Goal: Task Accomplishment & Management: Use online tool/utility

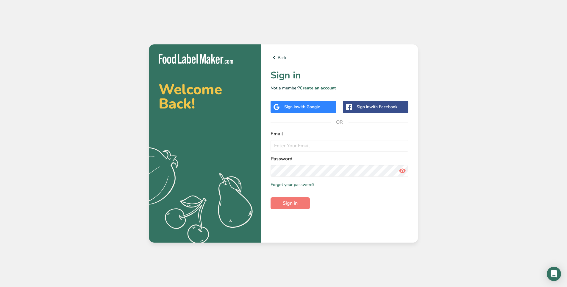
click at [301, 106] on span "with Google" at bounding box center [308, 107] width 23 height 6
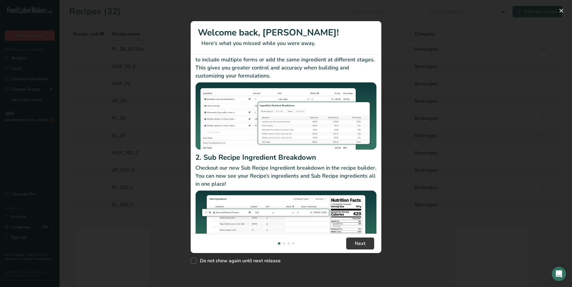
scroll to position [51, 0]
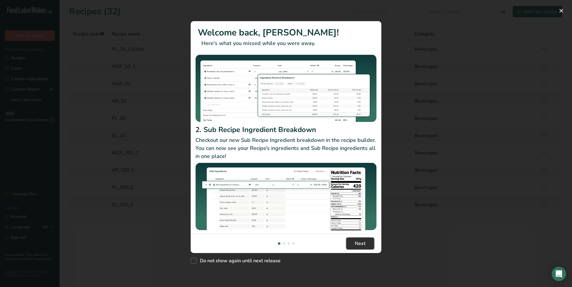
click at [356, 241] on span "Next" at bounding box center [360, 243] width 11 height 7
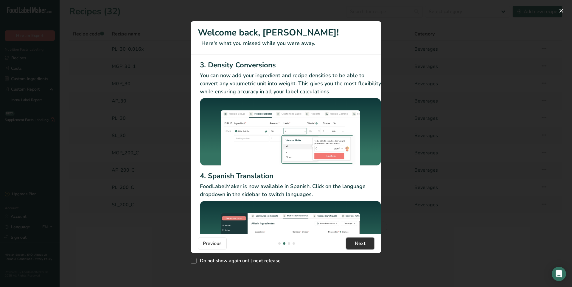
click at [357, 242] on span "Next" at bounding box center [360, 243] width 11 height 7
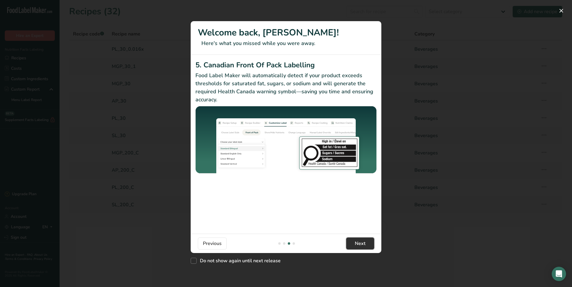
click at [357, 242] on span "Next" at bounding box center [360, 243] width 11 height 7
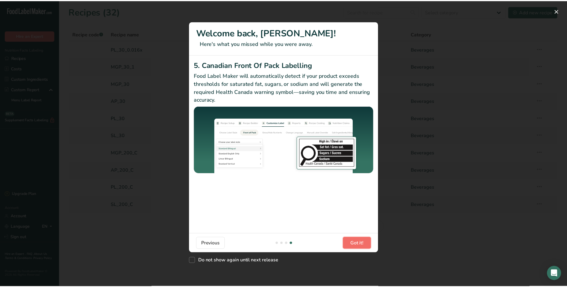
scroll to position [0, 567]
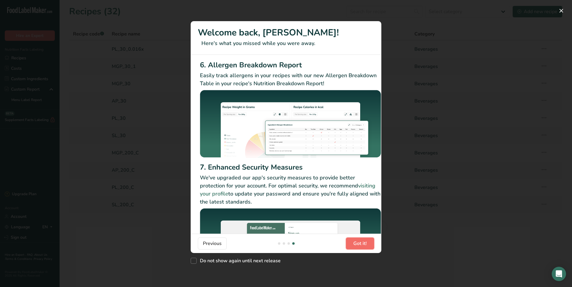
click at [357, 242] on span "Got it!" at bounding box center [359, 243] width 13 height 7
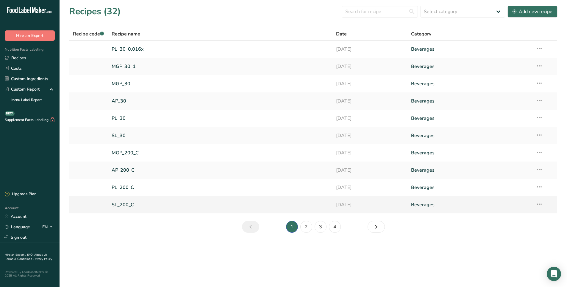
click at [126, 204] on link "SL_200_C" at bounding box center [221, 204] width 218 height 13
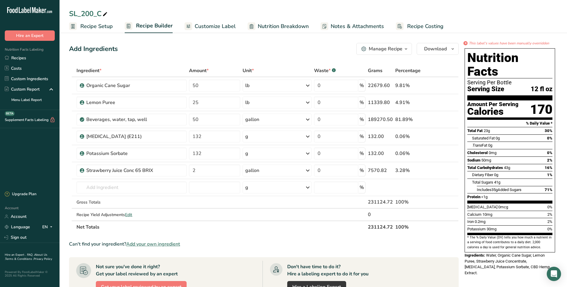
click at [393, 47] on div "Manage Recipe" at bounding box center [386, 48] width 34 height 7
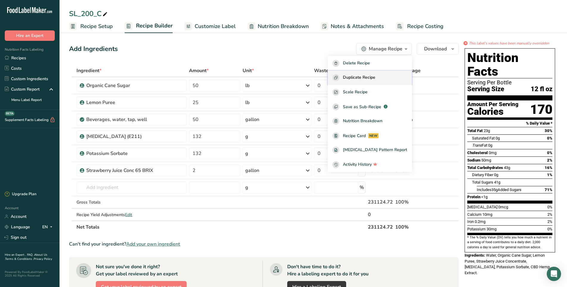
click at [375, 79] on span "Duplicate Recipe" at bounding box center [359, 77] width 32 height 7
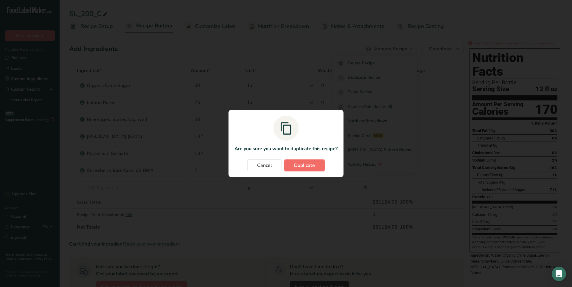
click at [310, 168] on span "Duplicate" at bounding box center [304, 165] width 21 height 7
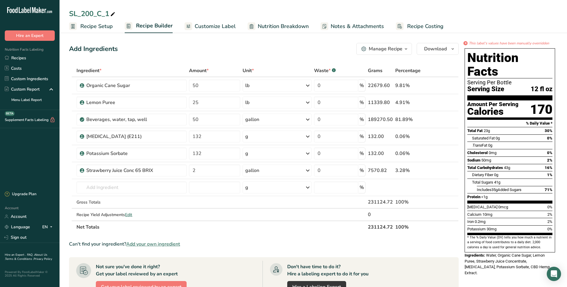
click at [114, 15] on icon at bounding box center [112, 14] width 5 height 8
type input "SL_200_C_DP"
click at [194, 5] on div "SL_200_C_DP Recipe Setup Recipe Builder Customize Label Nutrition Breakdown Not…" at bounding box center [314, 16] width 508 height 33
click at [220, 27] on span "Customize Label" at bounding box center [215, 26] width 41 height 8
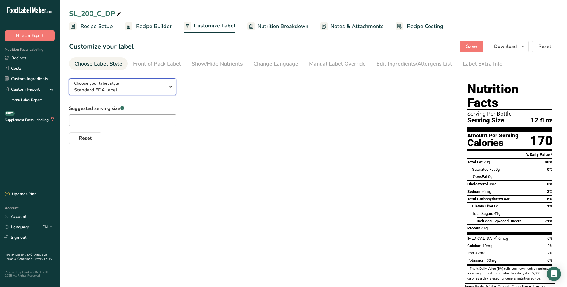
click at [169, 87] on icon "button" at bounding box center [170, 86] width 7 height 11
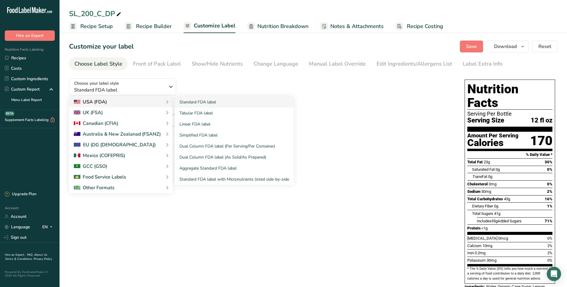
click at [165, 102] on icon at bounding box center [167, 101] width 7 height 11
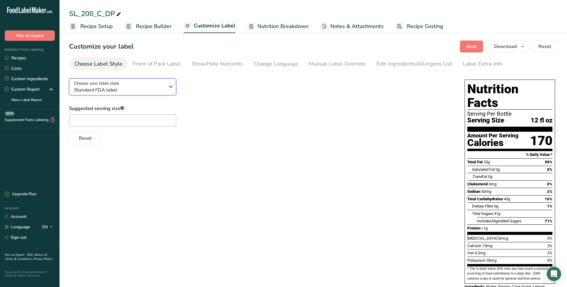
click at [173, 90] on icon "button" at bounding box center [170, 86] width 7 height 11
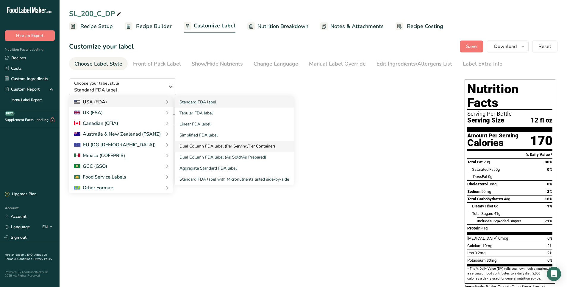
click at [221, 149] on link "Dual Column FDA label (Per Serving/Per Container)" at bounding box center [234, 145] width 119 height 11
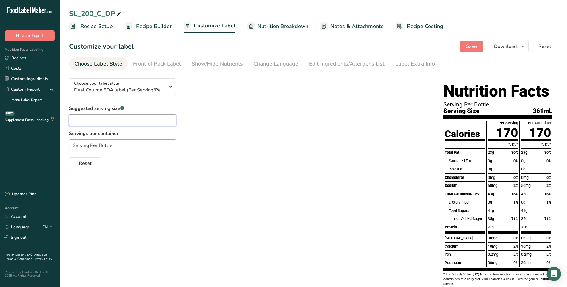
click at [98, 122] on input "text" at bounding box center [122, 120] width 107 height 12
type input "1 oz"
click at [127, 142] on input "Serving Per Bottle" at bounding box center [122, 145] width 107 height 12
drag, startPoint x: 120, startPoint y: 146, endPoint x: 68, endPoint y: 149, distance: 52.2
click at [68, 149] on section "Customize your label Save Download Choose what to show on your downloaded label…" at bounding box center [314, 173] width 508 height 285
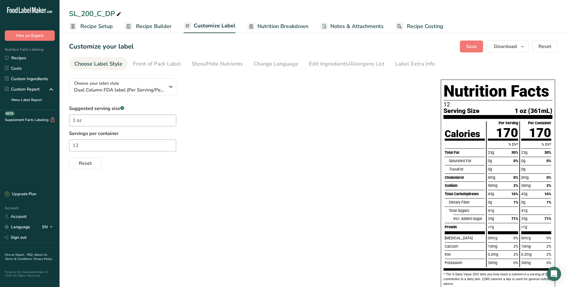
click at [265, 118] on div "Suggested serving size .a-a{fill:#347362;}.b-a{fill:#fff;} 1 oz Servings per co…" at bounding box center [249, 137] width 360 height 64
click at [466, 47] on button "Save" at bounding box center [471, 46] width 23 height 12
click at [74, 146] on input "12" at bounding box center [122, 145] width 107 height 12
drag, startPoint x: 121, startPoint y: 133, endPoint x: 68, endPoint y: 134, distance: 52.7
click at [68, 134] on section "Customize your label Save Download Choose what to show on your downloaded label…" at bounding box center [314, 173] width 508 height 285
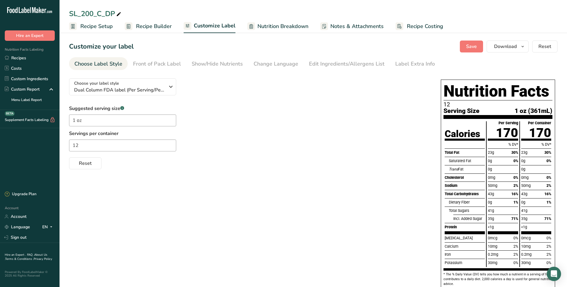
copy label "Servings per container"
click at [73, 144] on input "12" at bounding box center [122, 145] width 107 height 12
paste input "Servings per container"
type input "Servings per container 12"
click at [228, 124] on div "Suggested serving size .a-a{fill:#347362;}.b-a{fill:#fff;} 1 oz Servings per co…" at bounding box center [249, 137] width 360 height 64
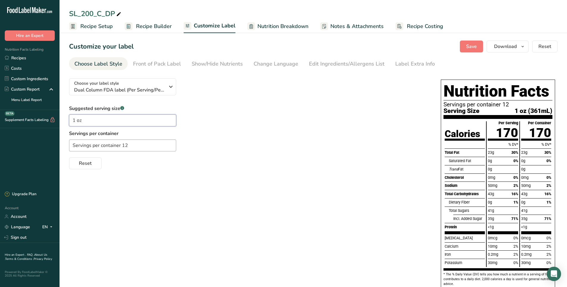
click at [76, 120] on input "1 oz" at bounding box center [122, 120] width 107 height 12
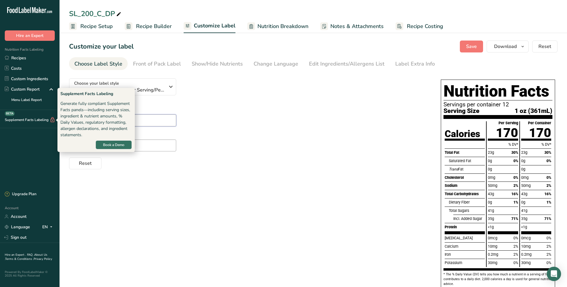
drag, startPoint x: 86, startPoint y: 120, endPoint x: 52, endPoint y: 122, distance: 34.6
click at [52, 122] on div ".a-20{fill:#fff;} Hire an Expert Nutrition Facts Labeling Recipes Costs Custom …" at bounding box center [283, 158] width 567 height 316
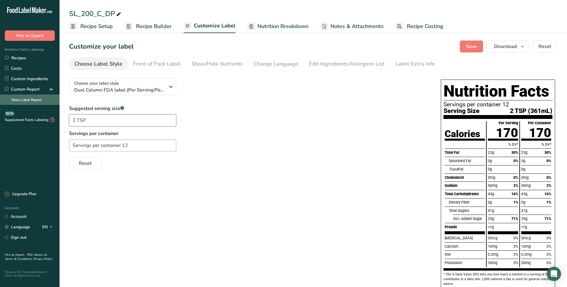
type input "2 TSP"
click at [240, 123] on div "Suggested serving size .a-a{fill:#347362;}.b-a{fill:#fff;} 2 TSP Servings per c…" at bounding box center [249, 137] width 360 height 64
click at [134, 149] on input "Servings per container 12" at bounding box center [122, 145] width 107 height 12
drag, startPoint x: 126, startPoint y: 144, endPoint x: 158, endPoint y: 137, distance: 33.0
click at [126, 144] on input "Servings per container 12" at bounding box center [122, 145] width 107 height 12
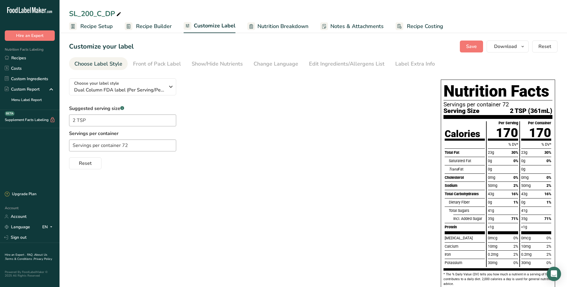
click at [227, 124] on div "Suggested serving size .a-a{fill:#347362;}.b-a{fill:#fff;} 2 TSP Servings per c…" at bounding box center [249, 137] width 360 height 64
click at [132, 146] on input "Servings per container 72" at bounding box center [122, 145] width 107 height 12
type input "Servings per container 36"
click at [232, 116] on div "Suggested serving size .a-a{fill:#347362;}.b-a{fill:#fff;} 2 TSP Servings per c…" at bounding box center [249, 137] width 360 height 64
click at [476, 46] on span "Save" at bounding box center [471, 46] width 11 height 7
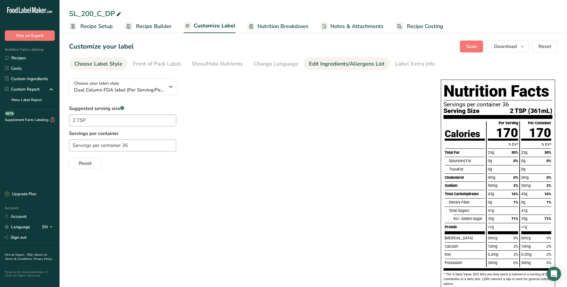
click at [352, 64] on div "Edit Ingredients/Allergens List" at bounding box center [347, 64] width 76 height 8
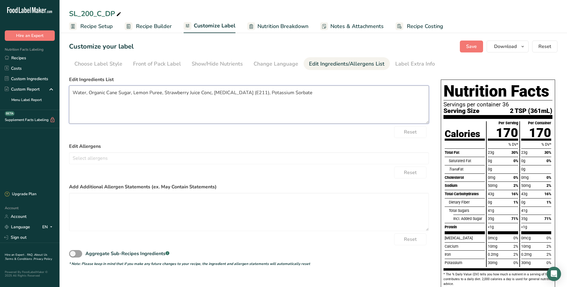
click at [264, 92] on textarea "Water, Organic Cane Sugar, Lemon Puree, Strawberry Juice Conc, Sodium Benzoate …" at bounding box center [249, 104] width 360 height 38
click at [210, 93] on textarea "Water, Organic Cane Sugar, Lemon Puree, Strawberry Juice Conc, Sodium Benzoate …" at bounding box center [249, 104] width 360 height 38
click at [280, 93] on textarea "Water, Organic Cane Sugar, Lemon Puree, Strawberry Juice Concentrate, Sodium Be…" at bounding box center [249, 104] width 360 height 38
paste textarea "tetrahydrocannabinol"
click at [137, 98] on textarea "Water, Organic Cane Sugar, Lemon Puree, Strawberry Juice Concentrate, Natural F…" at bounding box center [249, 104] width 360 height 38
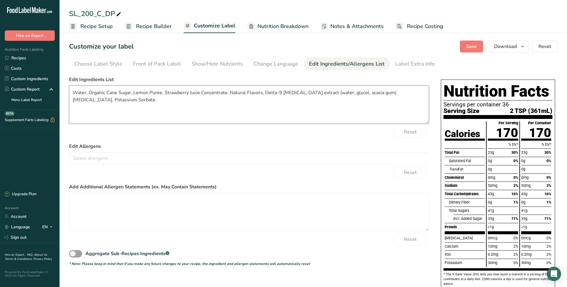
click at [264, 92] on textarea "Water, Organic Cane Sugar, Lemon Puree, Strawberry Juice Concentrate, Natural F…" at bounding box center [249, 104] width 360 height 38
click at [174, 103] on textarea "Water, Organic Cane Sugar, Lemon Puree, Strawberry Juice Concentrate, Natural F…" at bounding box center [249, 104] width 360 height 38
type textarea "Water, Organic Cane Sugar, Lemon Puree, Strawberry Juice Concentrate, Natural F…"
click at [474, 48] on span "Save" at bounding box center [471, 46] width 11 height 7
click at [407, 67] on div "Label Extra Info" at bounding box center [415, 64] width 40 height 8
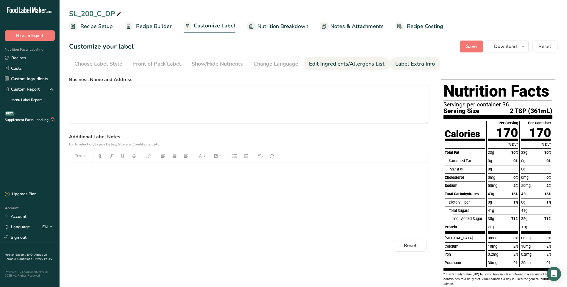
click at [352, 65] on div "Edit Ingredients/Allergens List" at bounding box center [347, 64] width 76 height 8
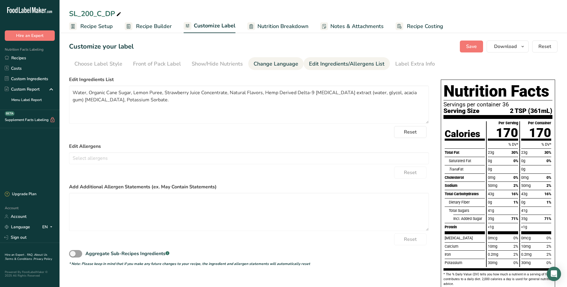
click at [285, 64] on div "Change Language" at bounding box center [276, 64] width 45 height 8
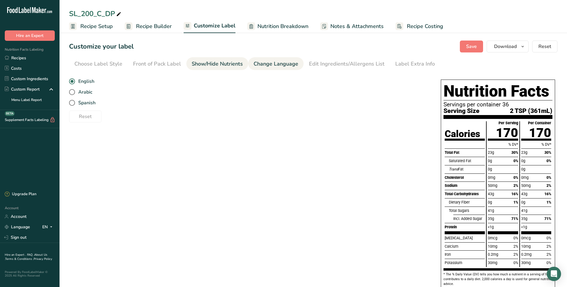
click at [227, 67] on div "Show/Hide Nutrients" at bounding box center [217, 64] width 51 height 8
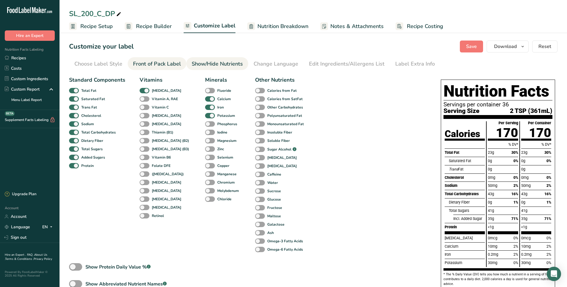
click at [159, 66] on div "Front of Pack Label" at bounding box center [157, 64] width 48 height 8
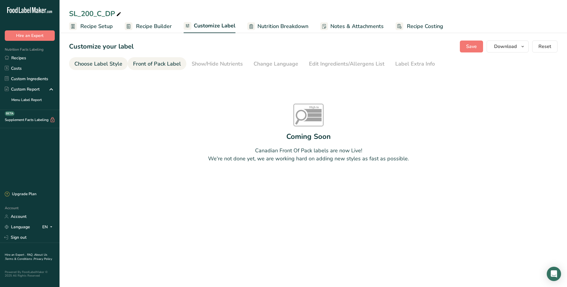
click at [109, 67] on div "Choose Label Style" at bounding box center [98, 64] width 48 height 8
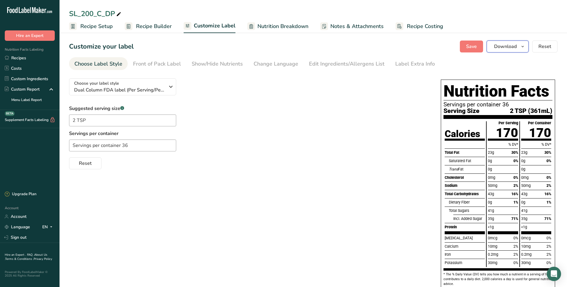
click at [514, 46] on span "Download" at bounding box center [505, 46] width 23 height 7
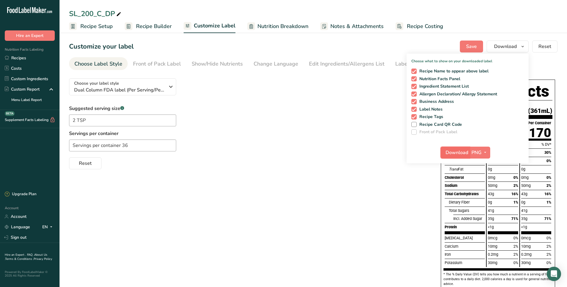
click at [469, 152] on button "Download" at bounding box center [455, 152] width 29 height 12
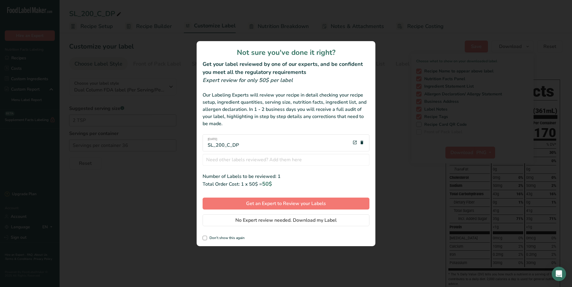
click at [151, 137] on div "review labels modal" at bounding box center [286, 143] width 572 height 287
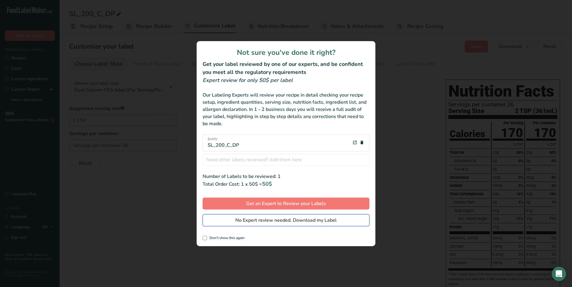
click at [261, 219] on span "No Expert review needed. Download my Label" at bounding box center [285, 219] width 101 height 7
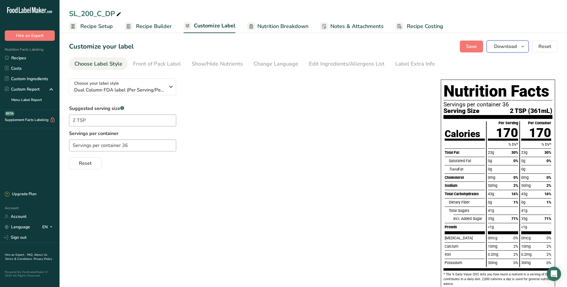
click at [504, 47] on span "Download" at bounding box center [505, 46] width 23 height 7
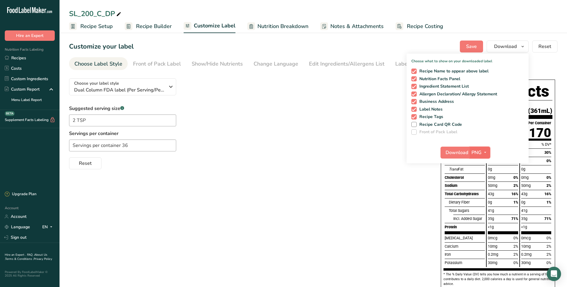
click at [482, 152] on button "PNG" at bounding box center [480, 152] width 21 height 12
click at [483, 193] on link "PDF" at bounding box center [480, 194] width 19 height 10
click at [455, 150] on span "Download" at bounding box center [457, 152] width 23 height 7
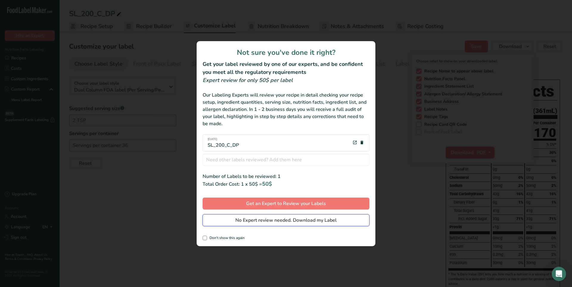
click at [251, 219] on span "No Expert review needed. Download my Label" at bounding box center [285, 219] width 101 height 7
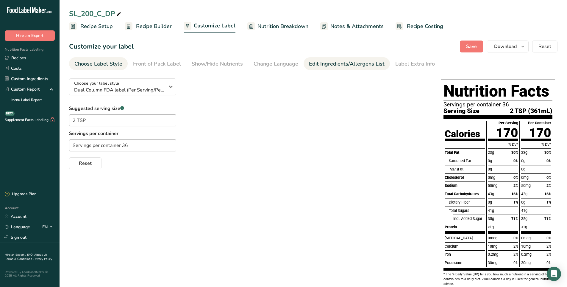
click at [348, 62] on div "Edit Ingredients/Allergens List" at bounding box center [347, 64] width 76 height 8
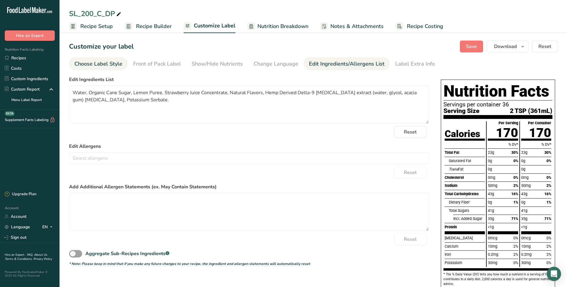
click at [106, 67] on div "Choose Label Style" at bounding box center [98, 64] width 48 height 8
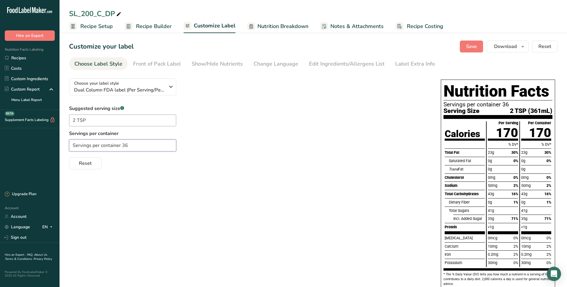
drag, startPoint x: 135, startPoint y: 148, endPoint x: 63, endPoint y: 147, distance: 72.6
click at [63, 147] on section "Customize your label Save Download Choose what to show on your downloaded label…" at bounding box center [314, 179] width 508 height 296
click at [343, 65] on div "Edit Ingredients/Allergens List" at bounding box center [347, 64] width 76 height 8
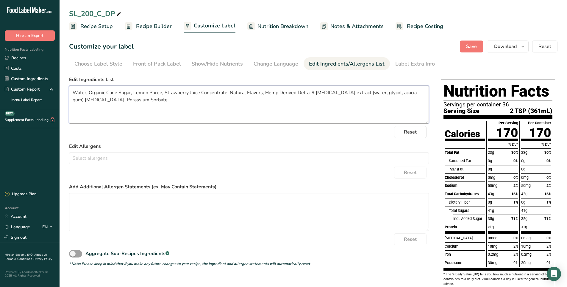
drag, startPoint x: 170, startPoint y: 102, endPoint x: 229, endPoint y: 95, distance: 58.7
click at [229, 95] on textarea "Water, Organic Cane Sugar, Lemon Puree, Strawberry Juice Concentrate, Natural F…" at bounding box center [249, 104] width 360 height 38
click at [102, 66] on div "Choose Label Style" at bounding box center [98, 64] width 48 height 8
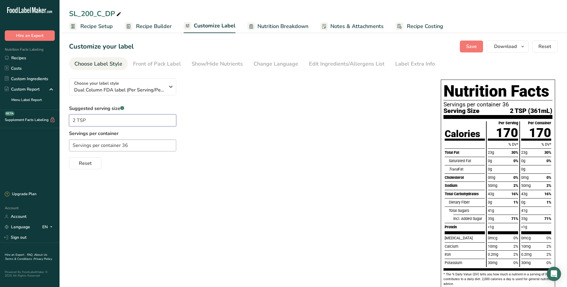
drag, startPoint x: 94, startPoint y: 121, endPoint x: 60, endPoint y: 120, distance: 34.8
click at [60, 120] on section "Customize your label Save Download Choose what to show on your downloaded label…" at bounding box center [314, 179] width 508 height 296
drag, startPoint x: 136, startPoint y: 146, endPoint x: 58, endPoint y: 144, distance: 78.3
click at [58, 144] on div ".a-20{fill:#fff;} Hire an Expert Nutrition Facts Labeling Recipes Costs Custom …" at bounding box center [283, 163] width 567 height 327
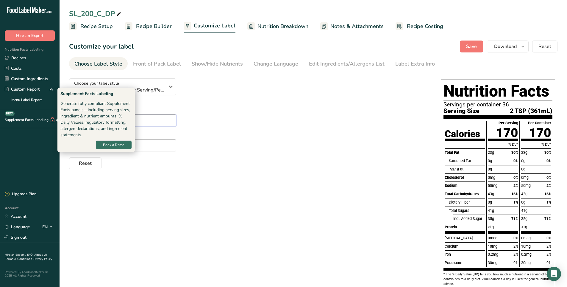
drag, startPoint x: 93, startPoint y: 121, endPoint x: 42, endPoint y: 122, distance: 51.5
click at [42, 122] on div ".a-20{fill:#fff;} Hire an Expert Nutrition Facts Labeling Recipes Costs Custom …" at bounding box center [283, 163] width 567 height 327
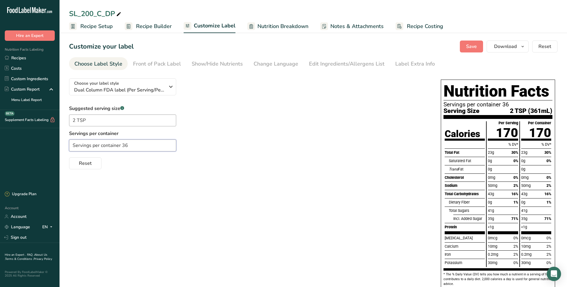
drag, startPoint x: 134, startPoint y: 147, endPoint x: 49, endPoint y: 149, distance: 85.2
click at [49, 149] on div ".a-20{fill:#fff;} Hire an Expert Nutrition Facts Labeling Recipes Costs Custom …" at bounding box center [283, 163] width 567 height 327
click at [348, 66] on div "Edit Ingredients/Allergens List" at bounding box center [347, 64] width 76 height 8
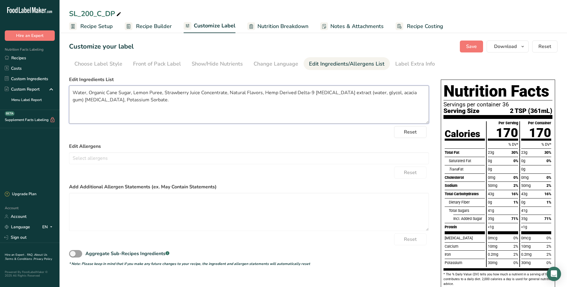
drag, startPoint x: 229, startPoint y: 92, endPoint x: 234, endPoint y: 102, distance: 11.6
click at [234, 102] on textarea "Water, Organic Cane Sugar, Lemon Puree, Strawberry Juice Concentrate, Natural F…" at bounding box center [249, 104] width 360 height 38
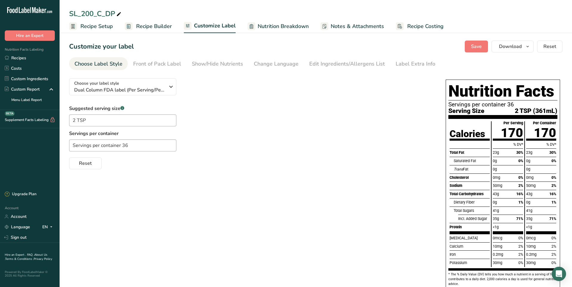
click at [24, 57] on div "New Features" at bounding box center [286, 143] width 572 height 287
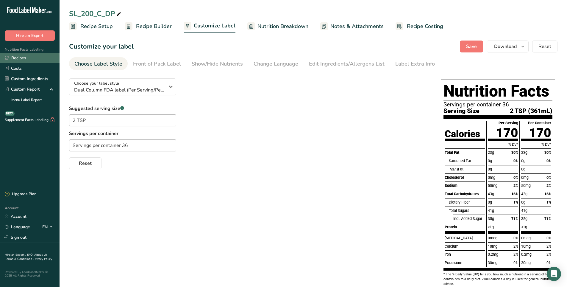
click at [29, 58] on link "Recipes" at bounding box center [30, 58] width 60 height 10
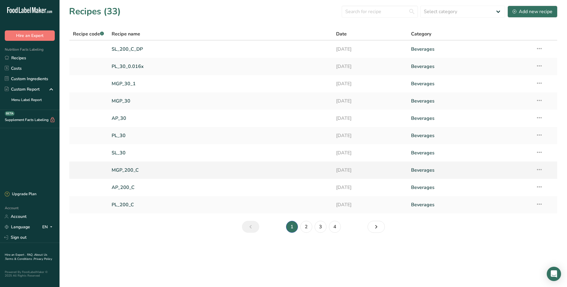
click at [537, 169] on icon at bounding box center [539, 169] width 7 height 11
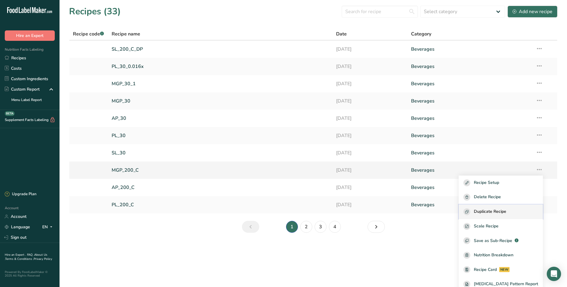
click at [499, 211] on span "Duplicate Recipe" at bounding box center [490, 211] width 32 height 7
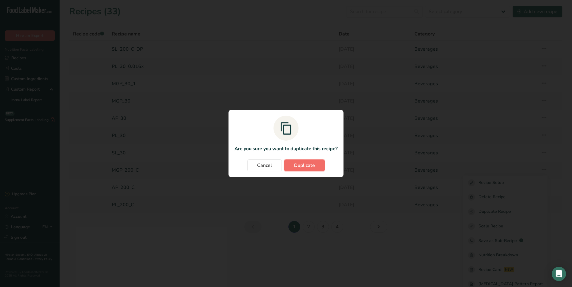
click at [306, 167] on span "Duplicate" at bounding box center [304, 165] width 21 height 7
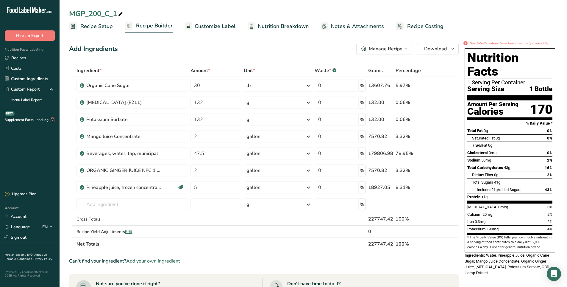
click at [119, 15] on icon at bounding box center [120, 14] width 5 height 8
type input "MGP_200_C_DP"
click at [180, 54] on div "Add Ingredients Manage Recipe Delete Recipe Duplicate Recipe Scale Recipe Save …" at bounding box center [264, 49] width 390 height 12
click at [220, 26] on span "Customize Label" at bounding box center [215, 26] width 41 height 8
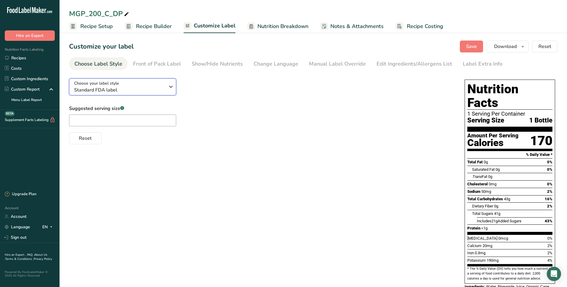
click at [168, 89] on icon "button" at bounding box center [170, 86] width 7 height 11
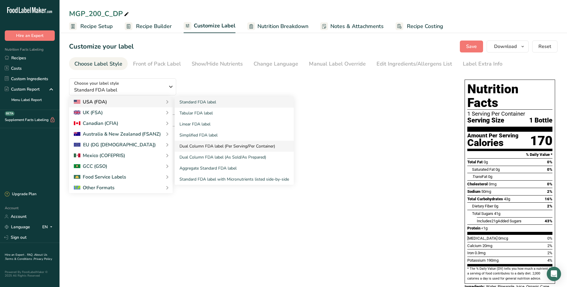
click at [247, 149] on link "Dual Column FDA label (Per Serving/Per Container)" at bounding box center [234, 145] width 119 height 11
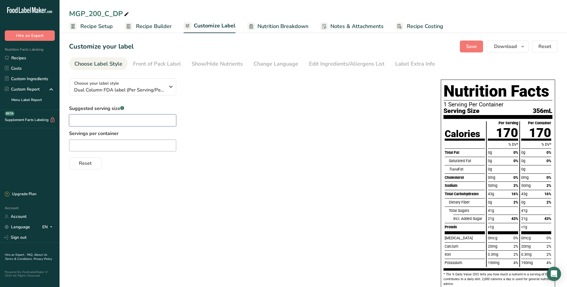
click at [113, 120] on input "text" at bounding box center [122, 120] width 107 height 12
type input "2 TSP"
click at [107, 146] on input "text" at bounding box center [122, 145] width 107 height 12
drag, startPoint x: 94, startPoint y: 146, endPoint x: 52, endPoint y: 146, distance: 41.7
click at [51, 146] on div ".a-20{fill:#fff;} Hire an Expert Nutrition Facts Labeling Recipes Costs Custom …" at bounding box center [283, 160] width 567 height 321
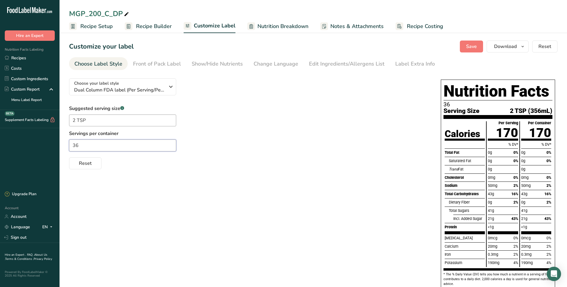
paste input "Servings per container"
type input "Servings per container 36"
click at [348, 65] on div "Edit Ingredients/Allergens List" at bounding box center [347, 64] width 76 height 8
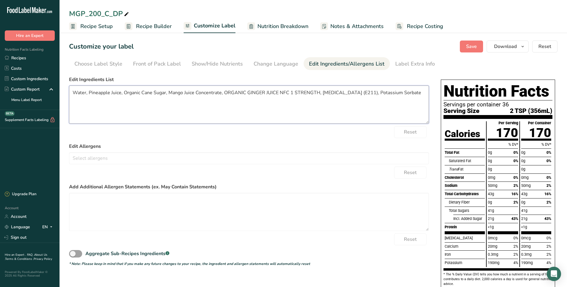
drag, startPoint x: 318, startPoint y: 93, endPoint x: 279, endPoint y: 94, distance: 38.7
click at [279, 94] on textarea "Water, Pineapple Juice, Organic Cane Sugar, Mango Juice Concentrate, ORGANIC GI…" at bounding box center [249, 104] width 360 height 38
drag, startPoint x: 244, startPoint y: 93, endPoint x: 227, endPoint y: 94, distance: 17.0
click at [227, 94] on textarea "Water, Pineapple Juice, Organic Cane Sugar, Mango Juice Concentrate, ORGANIC GI…" at bounding box center [249, 104] width 360 height 38
drag, startPoint x: 371, startPoint y: 95, endPoint x: 271, endPoint y: 94, distance: 100.0
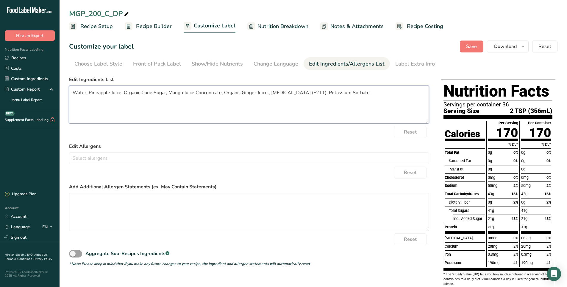
click at [271, 94] on textarea "Water, Pineapple Juice, Organic Cane Sugar, Mango Juice Concentrate, Organic Gi…" at bounding box center [249, 104] width 360 height 38
paste textarea "Natural Flavors, Hemp Derived Delta-9 [MEDICAL_DATA] extract (water, glycol, ac…"
click at [267, 93] on textarea "Water, Pineapple Juice, Organic Cane Sugar, Mango Juice Concentrate, Organic Gi…" at bounding box center [249, 104] width 360 height 38
type textarea "Water, Pineapple Juice, Organic Cane Sugar, Mango Juice Concentrate, Organic Gi…"
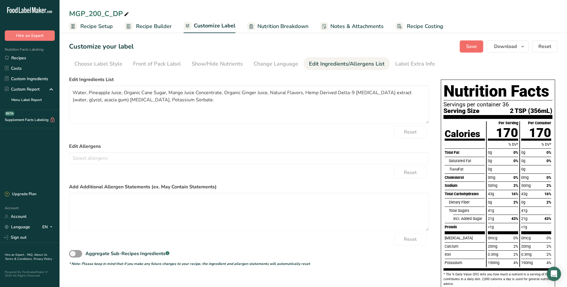
click at [476, 48] on span "Save" at bounding box center [471, 46] width 11 height 7
click at [499, 46] on span "Download" at bounding box center [505, 46] width 23 height 7
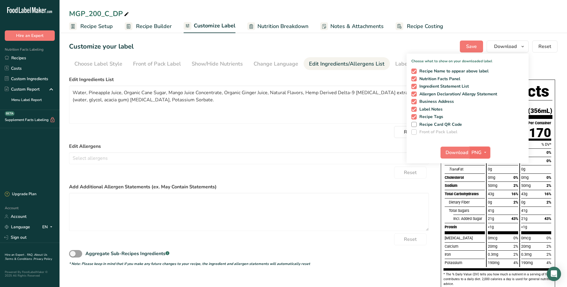
click at [486, 151] on icon "button" at bounding box center [485, 152] width 5 height 7
click at [482, 194] on link "PDF" at bounding box center [480, 194] width 19 height 10
click at [456, 153] on span "Download" at bounding box center [457, 152] width 23 height 7
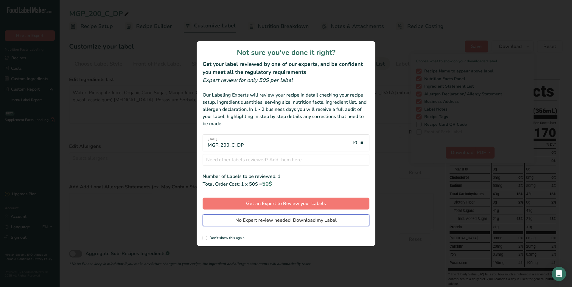
click at [273, 218] on span "No Expert review needed. Download my Label" at bounding box center [285, 219] width 101 height 7
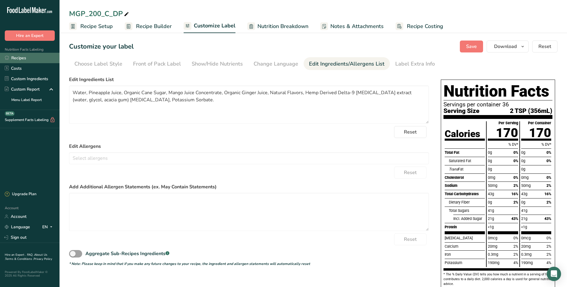
click at [27, 56] on link "Recipes" at bounding box center [30, 58] width 60 height 10
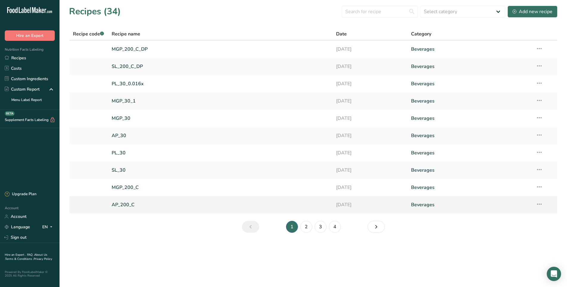
click at [539, 203] on icon at bounding box center [539, 204] width 7 height 11
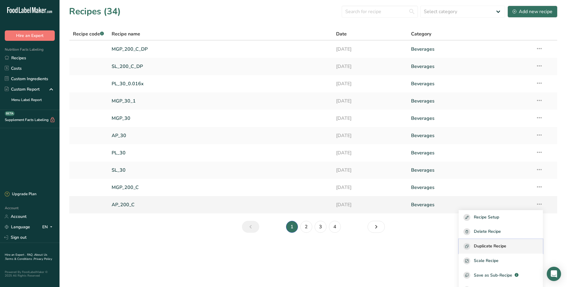
click at [495, 246] on span "Duplicate Recipe" at bounding box center [490, 246] width 32 height 7
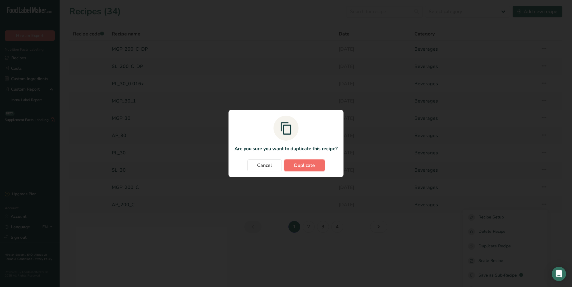
click at [310, 170] on button "Duplicate" at bounding box center [304, 165] width 40 height 12
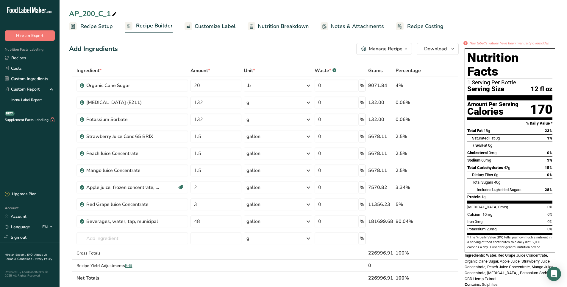
click at [116, 12] on icon at bounding box center [114, 14] width 5 height 8
type input "AP_200_C_DP"
click at [211, 48] on div "Add Ingredients Manage Recipe Delete Recipe Duplicate Recipe Scale Recipe Save …" at bounding box center [264, 49] width 390 height 12
click at [207, 29] on span "Customize Label" at bounding box center [215, 26] width 41 height 8
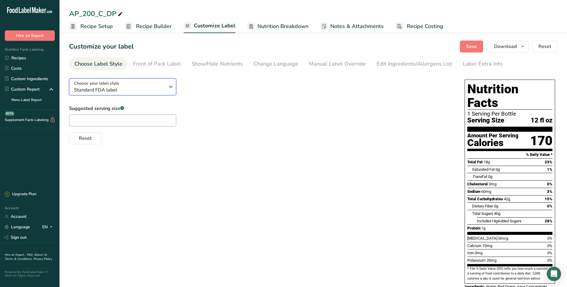
click at [171, 86] on icon "button" at bounding box center [170, 86] width 7 height 11
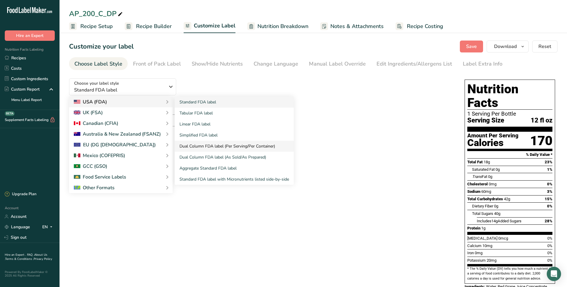
click at [209, 148] on link "Dual Column FDA label (Per Serving/Per Container)" at bounding box center [234, 145] width 119 height 11
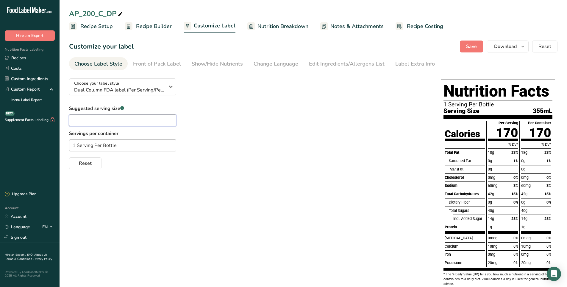
click at [99, 122] on input "text" at bounding box center [122, 120] width 107 height 12
click at [340, 63] on div "Edit Ingredients/Allergens List" at bounding box center [347, 64] width 76 height 8
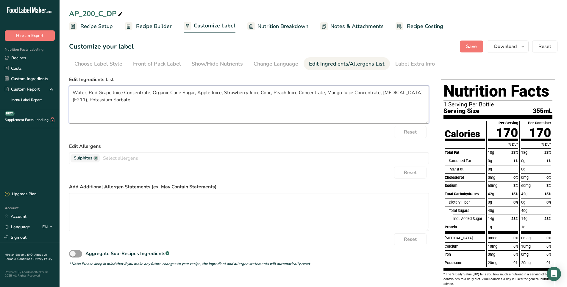
drag, startPoint x: 135, startPoint y: 100, endPoint x: 381, endPoint y: 94, distance: 245.9
click at [381, 94] on textarea "Water, Red Grape Juice Concentrate, Organic Cane Sugar, Apple Juice, Strawberry…" at bounding box center [249, 104] width 360 height 38
paste textarea "Natural Flavors, Hemp Derived Delta-9 [MEDICAL_DATA] extract (water, glycol, ac…"
click at [270, 93] on textarea "Water, Red Grape Juice Concentrate, Organic Cane Sugar, Apple Juice, Strawberry…" at bounding box center [249, 104] width 360 height 38
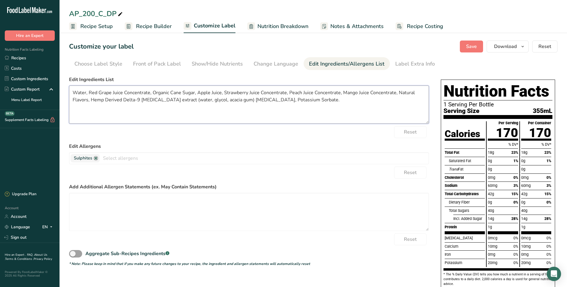
click at [265, 108] on textarea "Water, Red Grape Juice Concentrate, Organic Cane Sugar, Apple Juice, Strawberry…" at bounding box center [249, 104] width 360 height 38
type textarea "Water, Red Grape Juice Concentrate, Organic Cane Sugar, Apple Juice, Strawberry…"
click at [474, 50] on span "Save" at bounding box center [471, 46] width 11 height 7
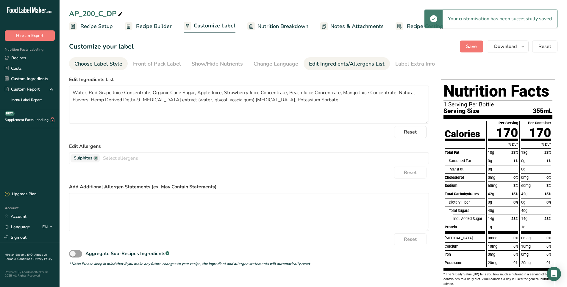
click at [100, 63] on div "Choose Label Style" at bounding box center [98, 64] width 48 height 8
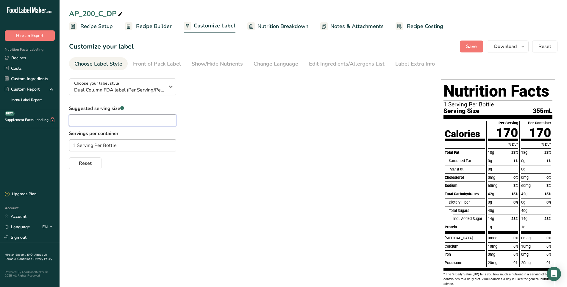
click at [84, 121] on input "text" at bounding box center [122, 120] width 107 height 12
paste input "2 TSP"
type input "2 TSP"
drag, startPoint x: 130, startPoint y: 148, endPoint x: 49, endPoint y: 146, distance: 81.6
click at [49, 146] on div ".a-20{fill:#fff;} Hire an Expert Nutrition Facts Labeling Recipes Costs Custom …" at bounding box center [283, 169] width 567 height 338
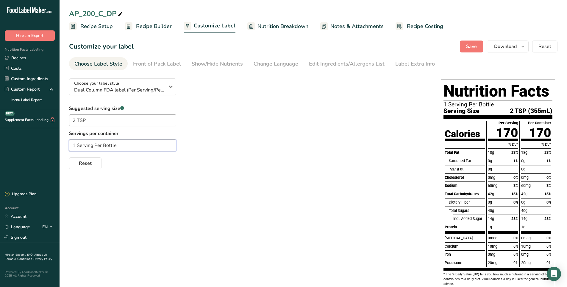
paste input "Servings per container 36"
type input "Servings per container 36"
click at [475, 49] on span "Save" at bounding box center [471, 46] width 11 height 7
click at [210, 66] on div "Show/Hide Nutrients" at bounding box center [217, 64] width 51 height 8
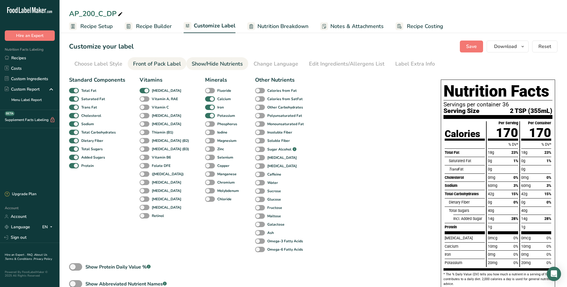
click at [168, 65] on div "Front of Pack Label" at bounding box center [157, 64] width 48 height 8
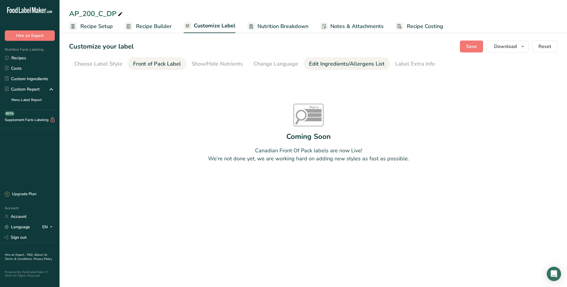
click at [305, 64] on li "Edit Ingredients/Allergens List" at bounding box center [347, 63] width 86 height 13
click at [271, 65] on div "Change Language" at bounding box center [276, 64] width 45 height 8
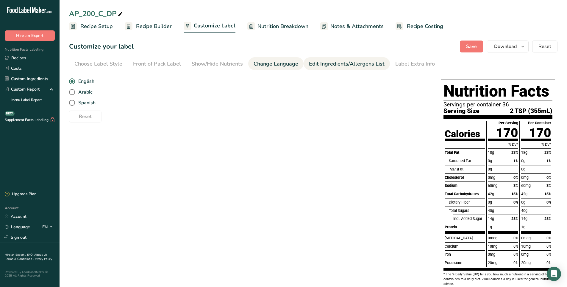
click at [356, 66] on div "Edit Ingredients/Allergens List" at bounding box center [347, 64] width 76 height 8
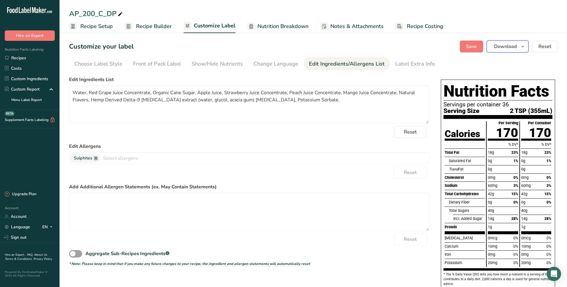
click at [519, 48] on button "Download" at bounding box center [508, 46] width 42 height 12
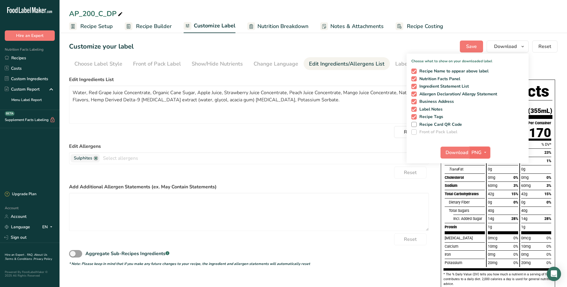
click at [487, 151] on icon "button" at bounding box center [485, 152] width 5 height 7
click at [482, 194] on link "PDF" at bounding box center [480, 194] width 19 height 10
click at [458, 151] on span "Download" at bounding box center [457, 152] width 23 height 7
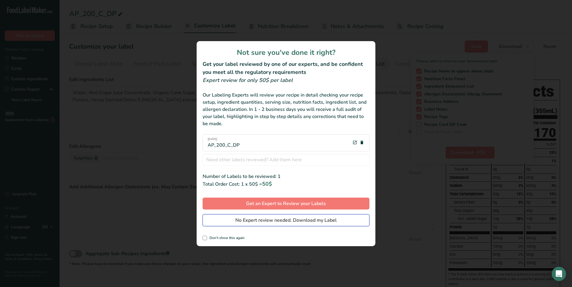
click at [261, 220] on span "No Expert review needed. Download my Label" at bounding box center [285, 219] width 101 height 7
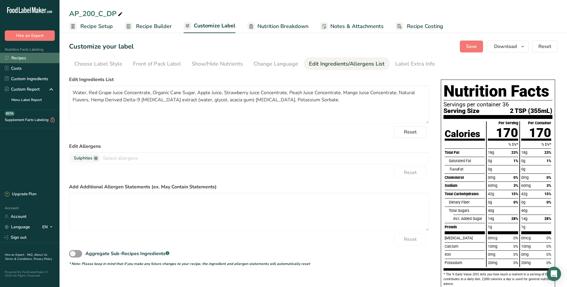
click at [21, 57] on link "Recipes" at bounding box center [30, 58] width 60 height 10
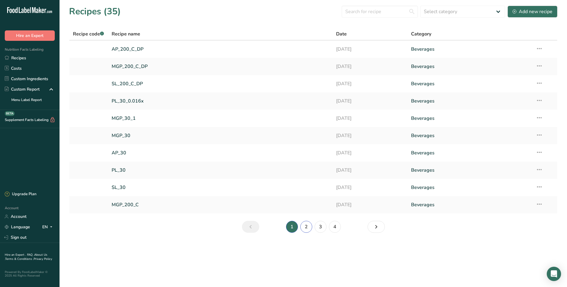
click at [306, 229] on link "2" at bounding box center [306, 227] width 12 height 12
click at [539, 67] on icon at bounding box center [539, 65] width 7 height 11
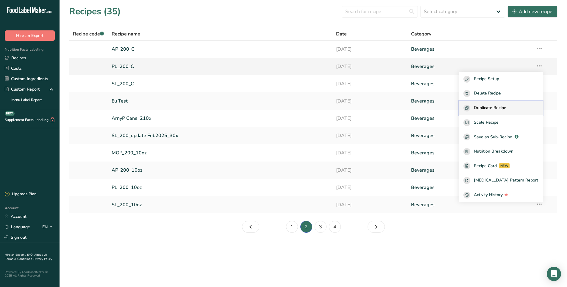
click at [504, 107] on span "Duplicate Recipe" at bounding box center [490, 107] width 32 height 7
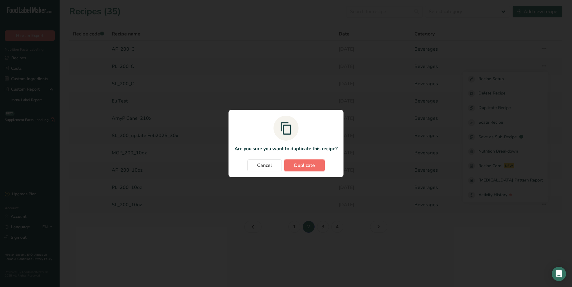
click at [301, 165] on span "Duplicate" at bounding box center [304, 165] width 21 height 7
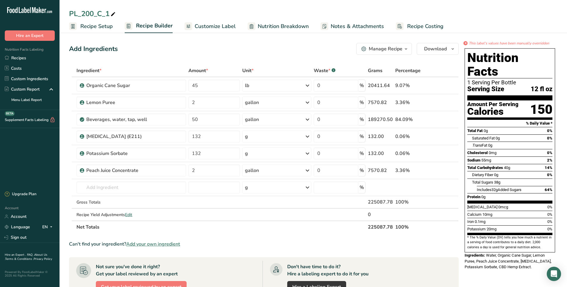
click at [113, 15] on icon at bounding box center [112, 14] width 5 height 8
type input "PL_200_C_DP"
click at [232, 27] on span "Customize Label" at bounding box center [215, 26] width 41 height 8
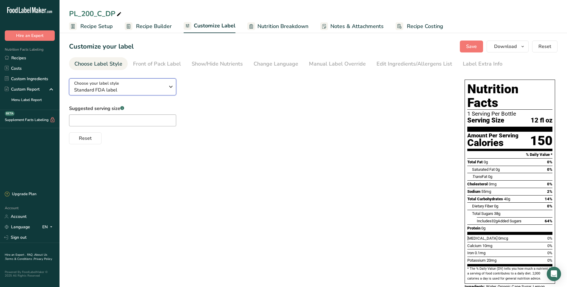
click at [133, 90] on span "Standard FDA label" at bounding box center [119, 89] width 91 height 7
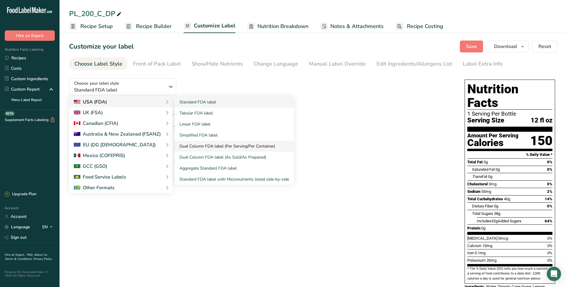
click at [211, 145] on link "Dual Column FDA label (Per Serving/Per Container)" at bounding box center [234, 145] width 119 height 11
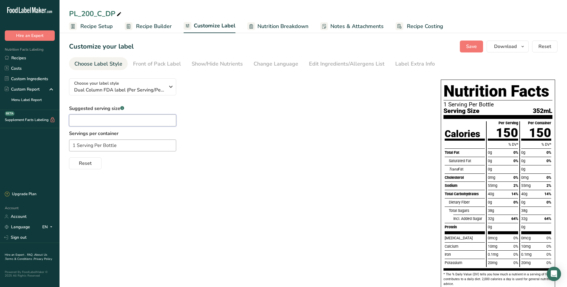
click at [94, 120] on input "text" at bounding box center [122, 120] width 107 height 12
paste input "2 TSP"
type input "2 TSP"
drag, startPoint x: 127, startPoint y: 147, endPoint x: 43, endPoint y: 147, distance: 84.5
click at [43, 147] on div ".a-20{fill:#fff;} Hire an Expert Nutrition Facts Labeling Recipes Costs Custom …" at bounding box center [283, 158] width 567 height 316
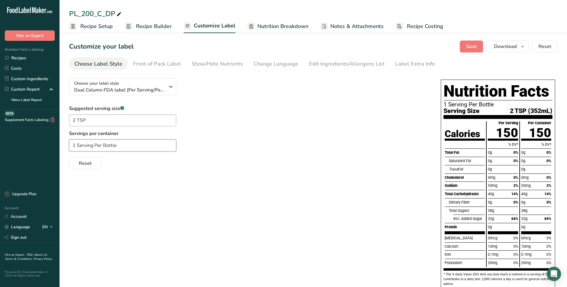
paste input "Servings per container 36"
type input "Servings per container 36"
click at [364, 65] on div "Edit Ingredients/Allergens List" at bounding box center [347, 64] width 76 height 8
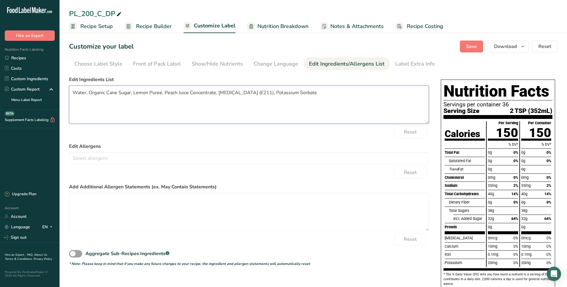
drag, startPoint x: 319, startPoint y: 93, endPoint x: 218, endPoint y: 92, distance: 101.5
click at [218, 92] on textarea "Water, Organic Cane Sugar, Lemon Puree, Peach Juice Concentrate, [MEDICAL_DATA]…" at bounding box center [249, 104] width 360 height 38
paste textarea "Natural Flavors, Hemp Derived Delta-9 [MEDICAL_DATA] extract (water, glycol, ac…"
type textarea "Water, Organic Cane Sugar, Lemon Puree, Peach Juice Concentrate, Natural Flavor…"
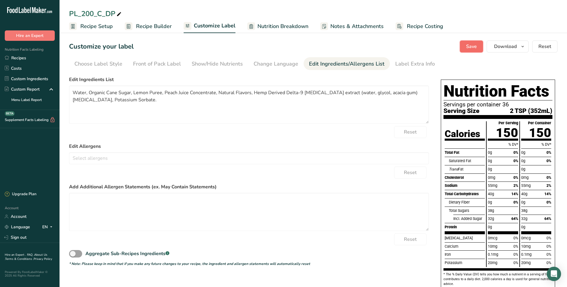
click at [473, 48] on span "Save" at bounding box center [471, 46] width 11 height 7
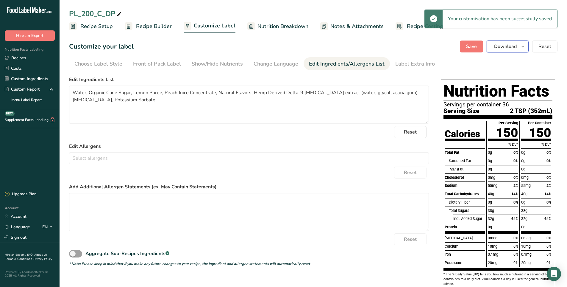
click at [515, 51] on button "Download" at bounding box center [508, 46] width 42 height 12
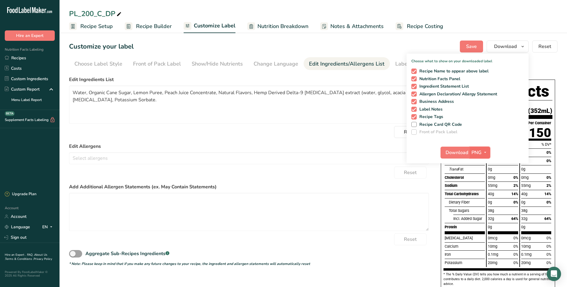
click at [485, 151] on icon "button" at bounding box center [485, 152] width 5 height 7
click at [481, 191] on link "PDF" at bounding box center [480, 194] width 19 height 10
click at [454, 156] on button "Download" at bounding box center [455, 152] width 29 height 12
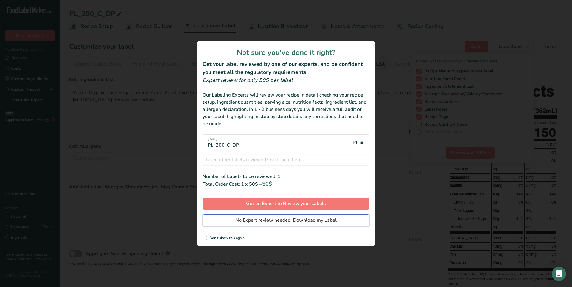
click at [295, 221] on span "No Expert review needed. Download my Label" at bounding box center [285, 219] width 101 height 7
